Goal: Task Accomplishment & Management: Manage account settings

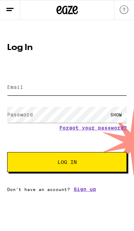
click at [83, 90] on input "Email" at bounding box center [67, 87] width 120 height 16
type input "[EMAIL_ADDRESS][DOMAIN_NAME]"
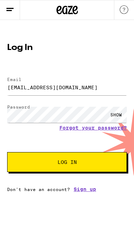
click at [103, 165] on button "Log In" at bounding box center [67, 162] width 120 height 20
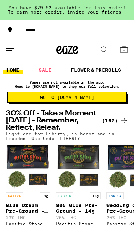
click at [12, 47] on icon at bounding box center [10, 49] width 9 height 9
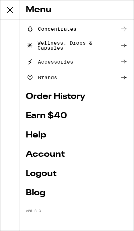
click at [54, 170] on link "Logout" at bounding box center [77, 174] width 102 height 9
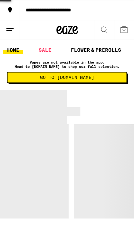
scroll to position [31, 0]
